Goal: Find specific page/section: Find specific page/section

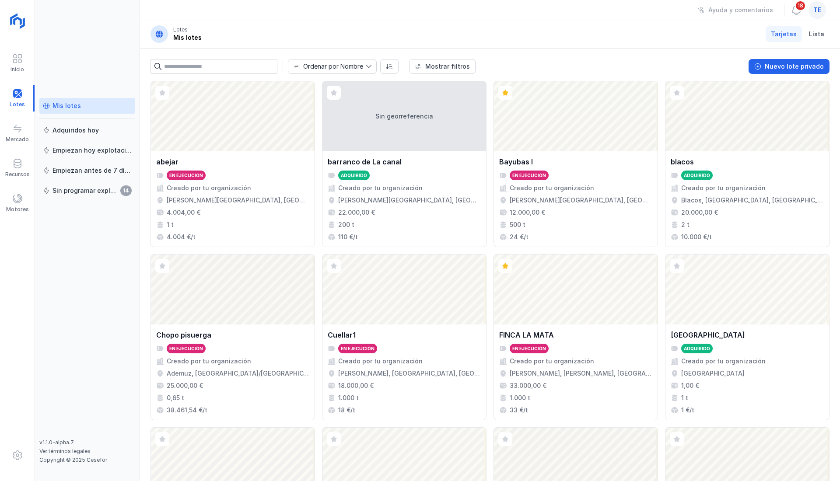
click at [20, 206] on div at bounding box center [17, 199] width 11 height 13
click at [20, 206] on div "Motores" at bounding box center [17, 203] width 35 height 27
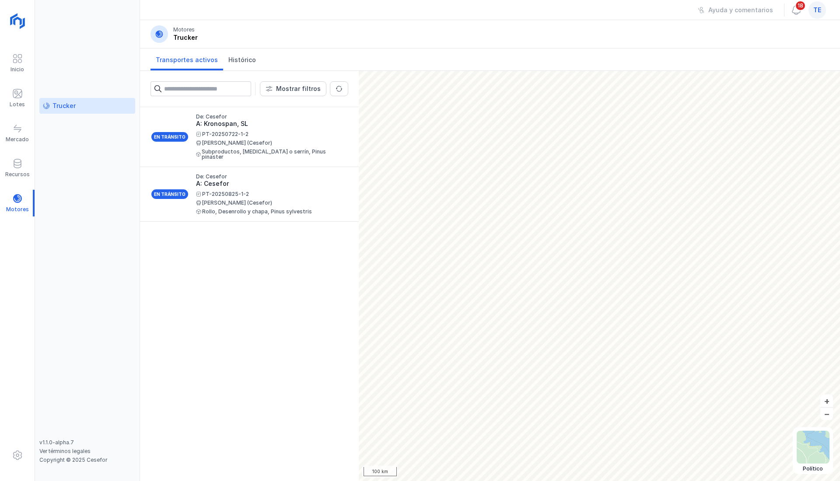
click at [19, 99] on div at bounding box center [17, 94] width 11 height 13
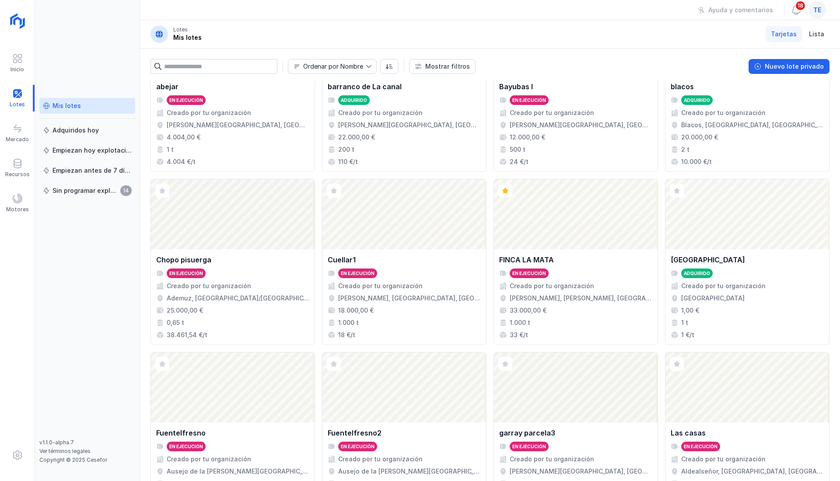
scroll to position [497, 0]
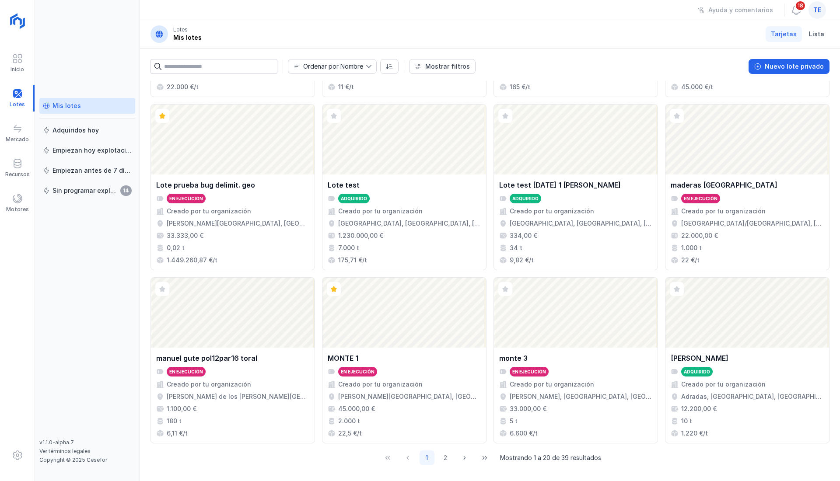
click at [385, 312] on div "Abrir lote" at bounding box center [404, 313] width 164 height 70
click at [405, 331] on div "Abrir lote" at bounding box center [404, 313] width 164 height 70
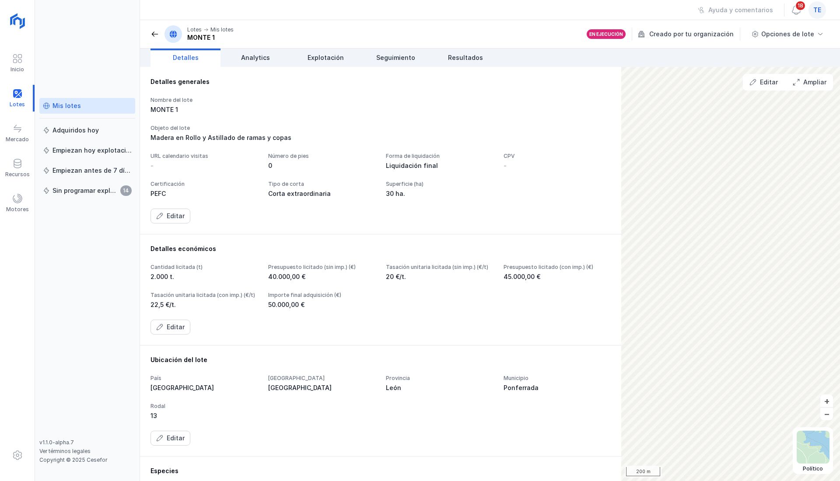
click at [383, 57] on span "Seguimiento" at bounding box center [395, 57] width 39 height 9
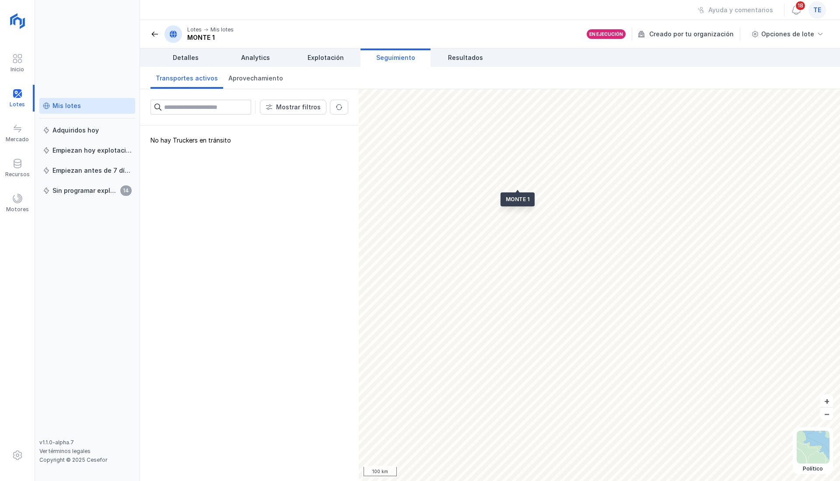
click at [344, 58] on link "Explotación" at bounding box center [326, 58] width 70 height 18
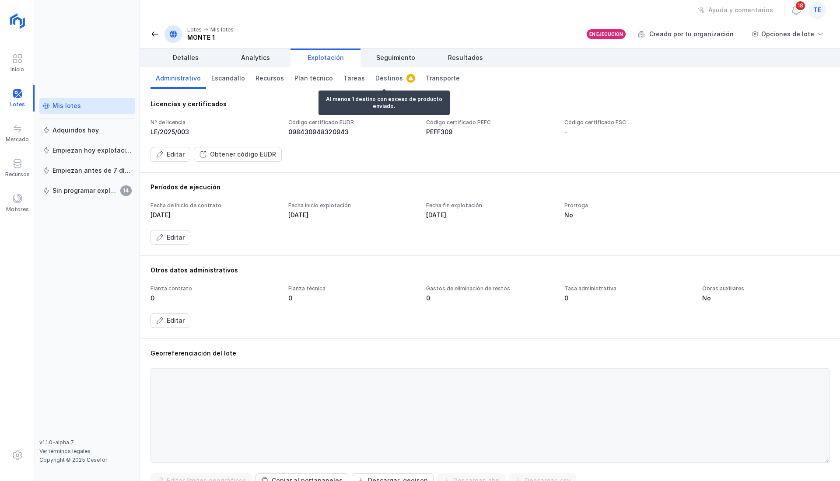
click at [375, 76] on span "Destinos" at bounding box center [389, 78] width 28 height 9
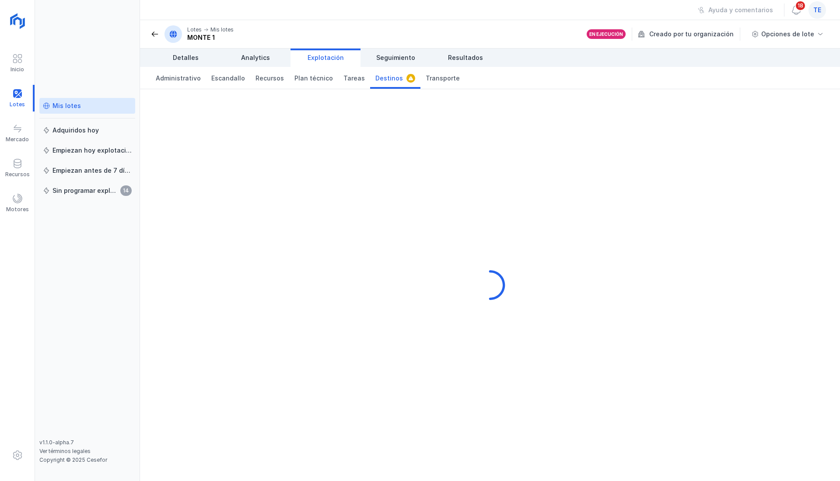
click at [375, 76] on span "Destinos" at bounding box center [389, 78] width 28 height 9
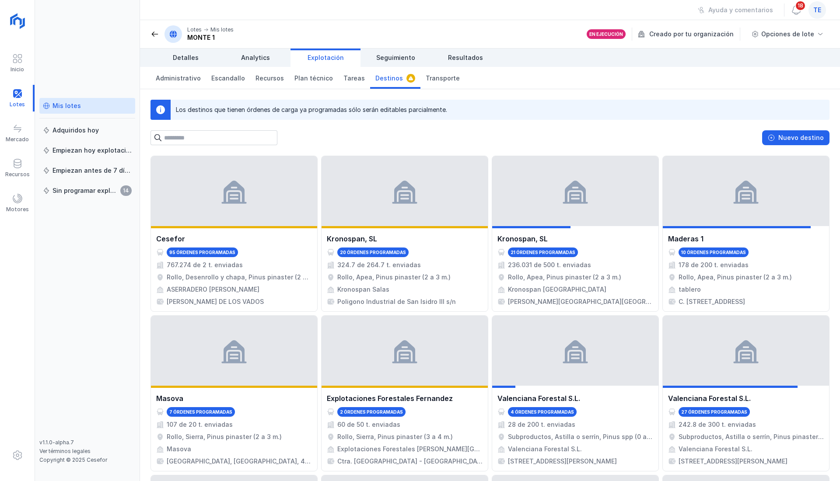
click at [347, 77] on span "Tareas" at bounding box center [353, 78] width 21 height 9
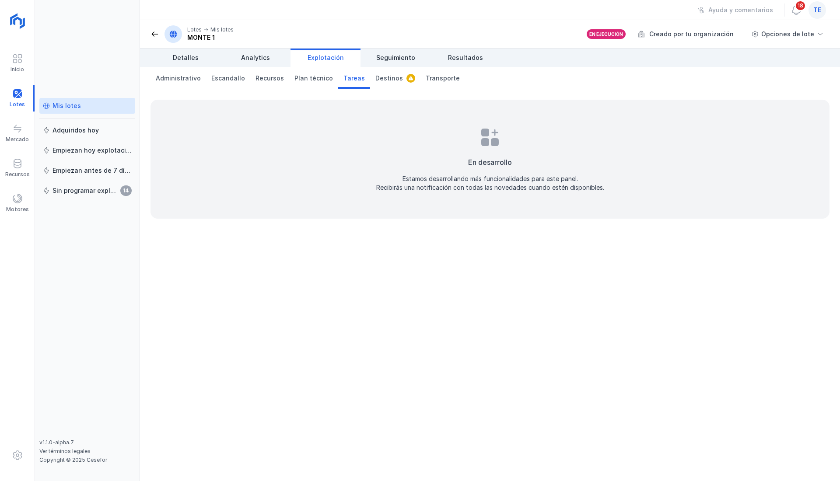
click at [301, 77] on span "Plan técnico" at bounding box center [313, 78] width 39 height 9
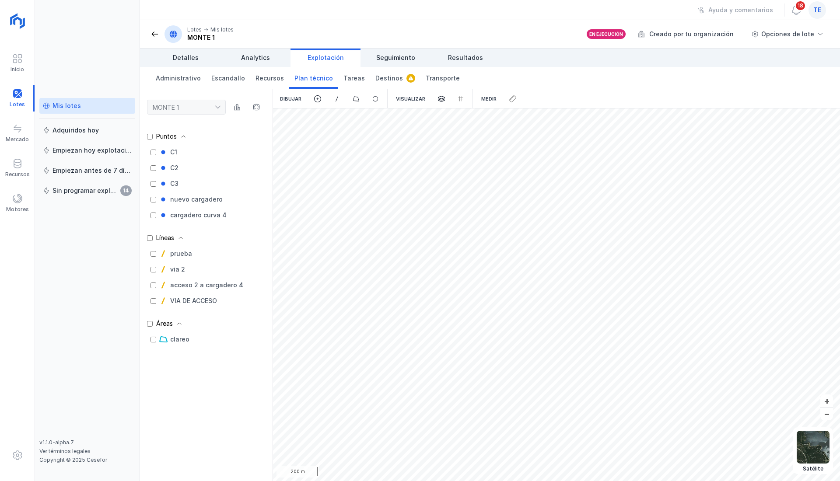
click at [192, 78] on span "Administrativo" at bounding box center [178, 78] width 45 height 9
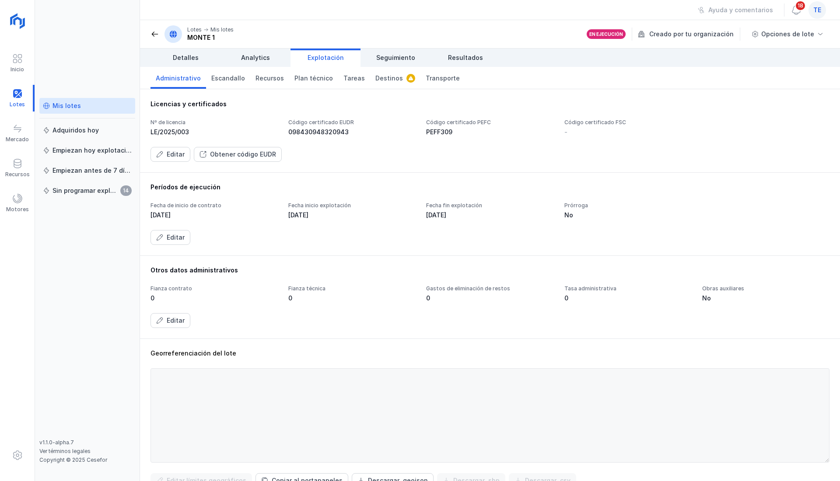
drag, startPoint x: 184, startPoint y: 298, endPoint x: 246, endPoint y: 296, distance: 62.2
click at [205, 295] on div "0" at bounding box center [214, 298] width 127 height 9
drag, startPoint x: 246, startPoint y: 296, endPoint x: 355, endPoint y: 310, distance: 110.3
click at [329, 307] on div "Fianza contrato 0 Fianza técnica 0 Gastos de eliminación de restos 0 Tasa admin…" at bounding box center [490, 306] width 679 height 43
drag, startPoint x: 391, startPoint y: 313, endPoint x: 549, endPoint y: 311, distance: 158.4
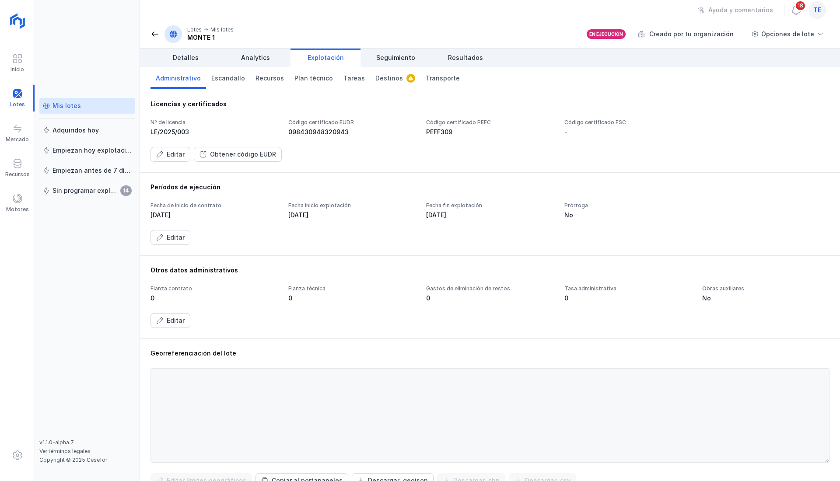
click at [542, 312] on div "Fianza contrato 0 Fianza técnica 0 Gastos de eliminación de restos 0 Tasa admin…" at bounding box center [490, 306] width 679 height 43
click at [662, 303] on div "Fianza contrato 0 Fianza técnica 0 Gastos de eliminación de restos 0 Tasa admin…" at bounding box center [490, 306] width 679 height 43
click at [370, 74] on link "Destinos" at bounding box center [395, 78] width 50 height 22
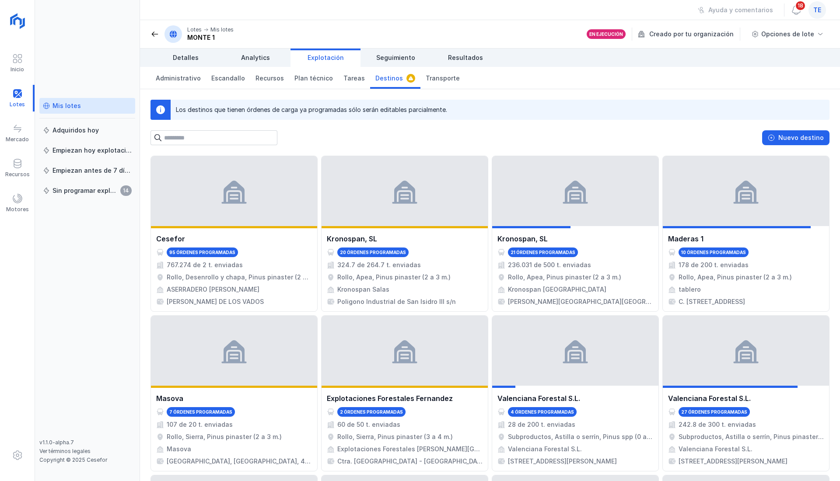
click at [193, 76] on span "Administrativo" at bounding box center [178, 78] width 45 height 9
